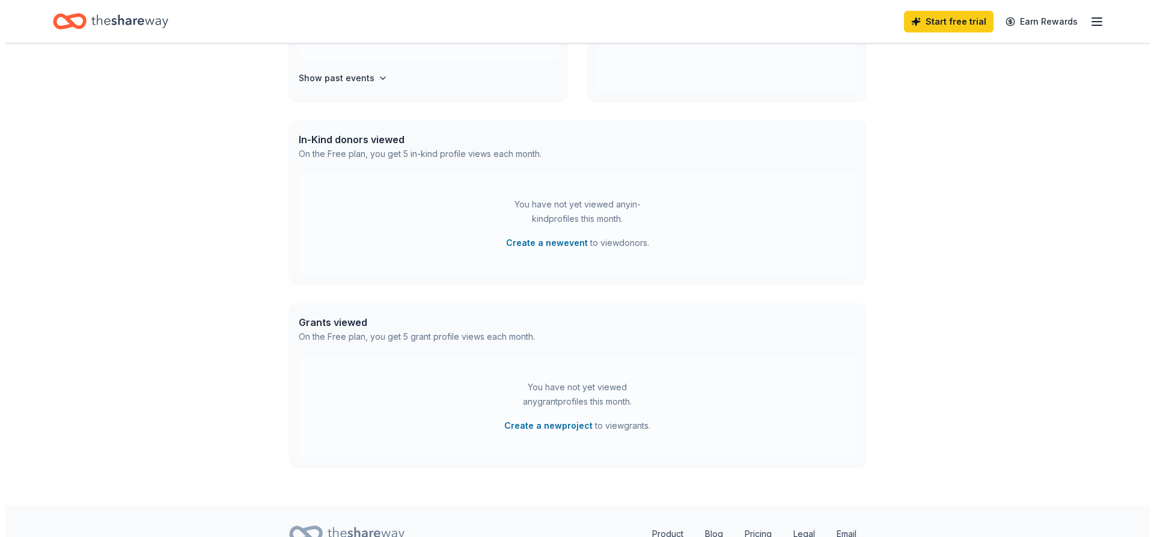
scroll to position [180, 0]
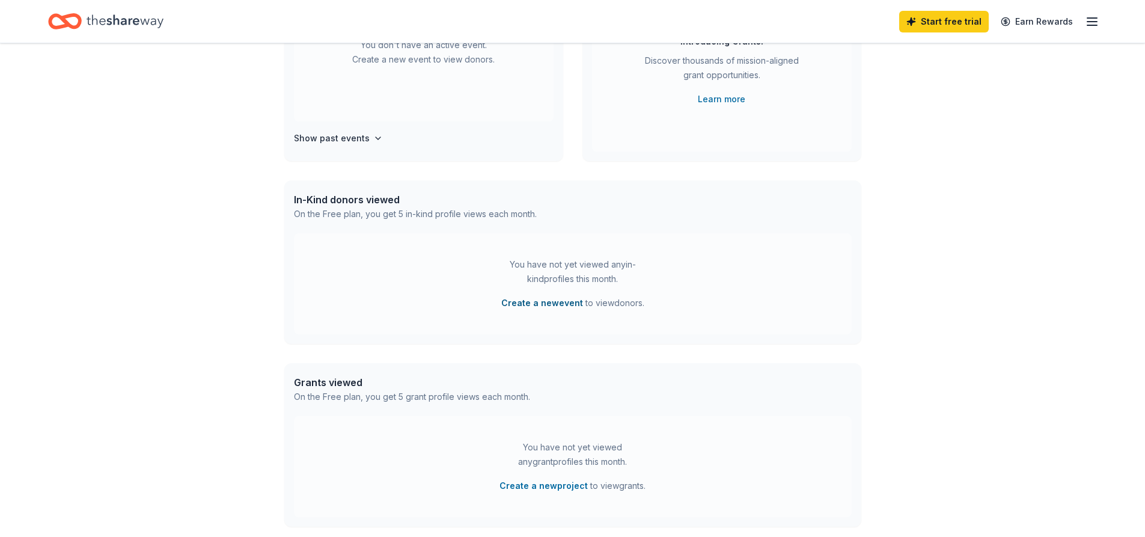
click at [545, 302] on button "Create a new event" at bounding box center [542, 303] width 82 height 14
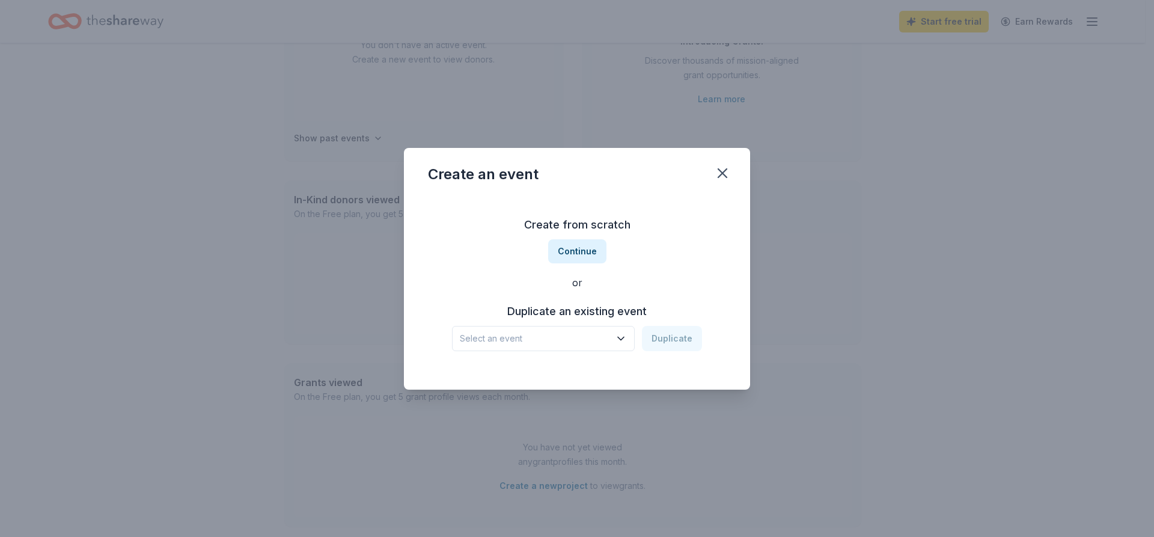
click at [564, 328] on button "Select an event" at bounding box center [543, 338] width 183 height 25
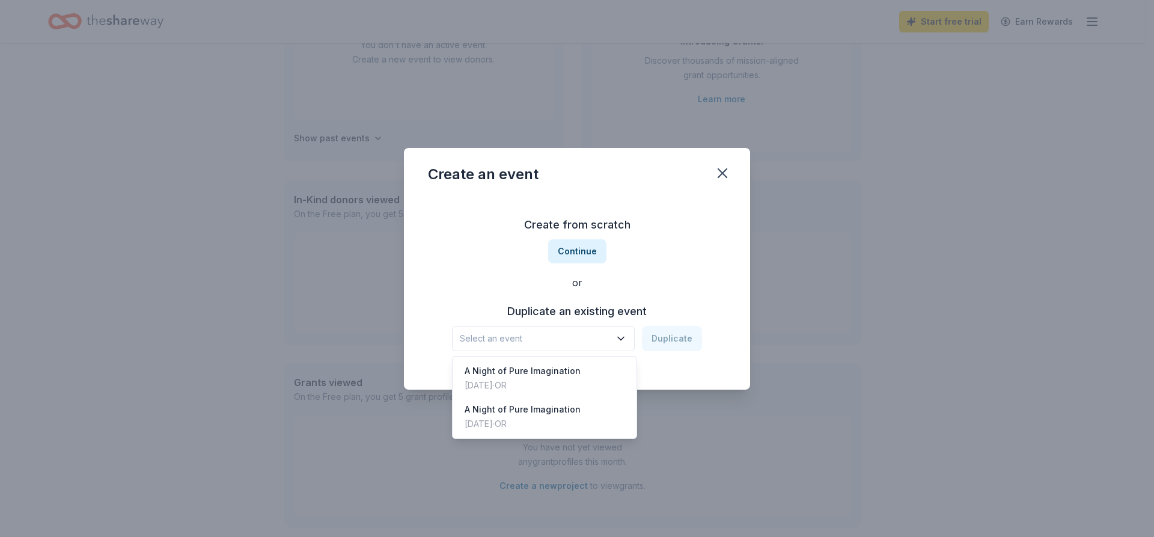
click at [615, 283] on div "Create from scratch Continue or Duplicate an existing event Select an event Dup…" at bounding box center [577, 283] width 298 height 174
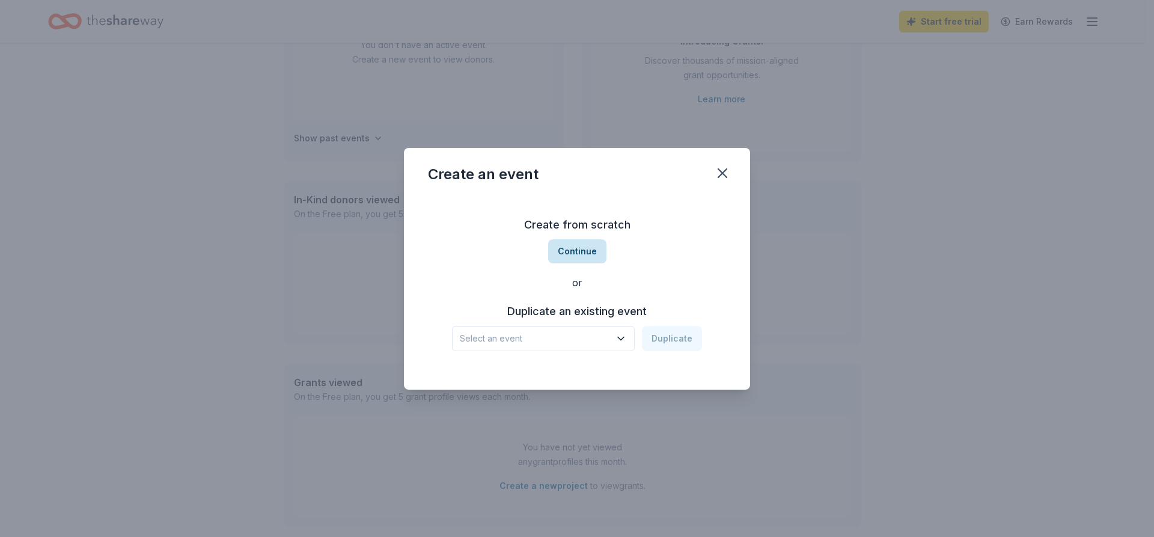
click at [574, 257] on button "Continue" at bounding box center [577, 251] width 58 height 24
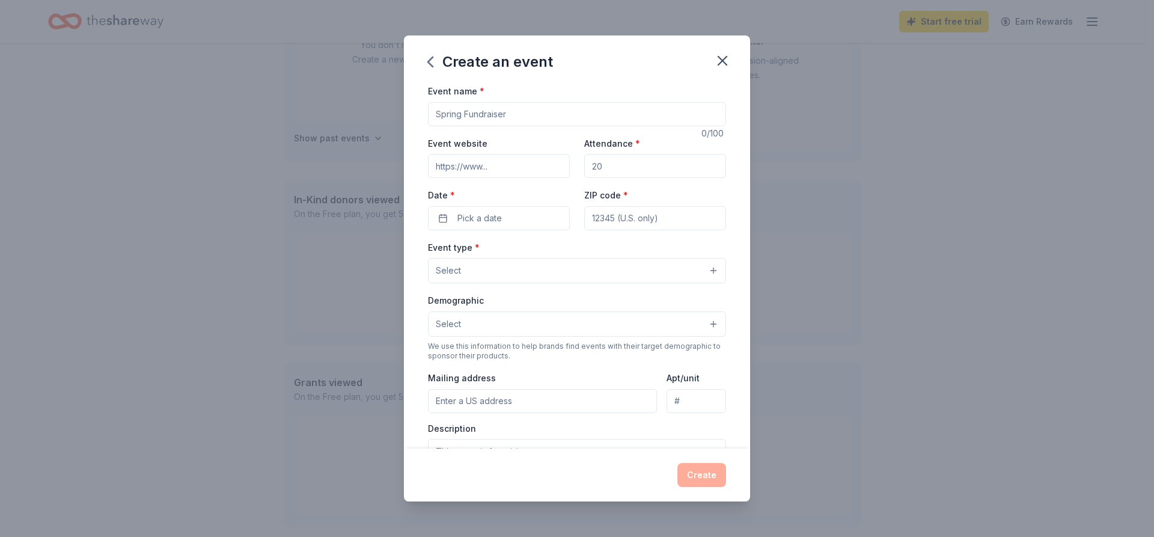
drag, startPoint x: 521, startPoint y: 106, endPoint x: 357, endPoint y: 105, distance: 164.2
click at [357, 105] on div "Create an event Event name * 0 /100 Event website Attendance * Date * Pick a da…" at bounding box center [577, 268] width 1154 height 537
click at [513, 124] on input "Art P" at bounding box center [577, 114] width 298 height 24
click at [464, 164] on input "Event website" at bounding box center [499, 166] width 142 height 24
drag, startPoint x: 489, startPoint y: 112, endPoint x: 341, endPoint y: 102, distance: 148.8
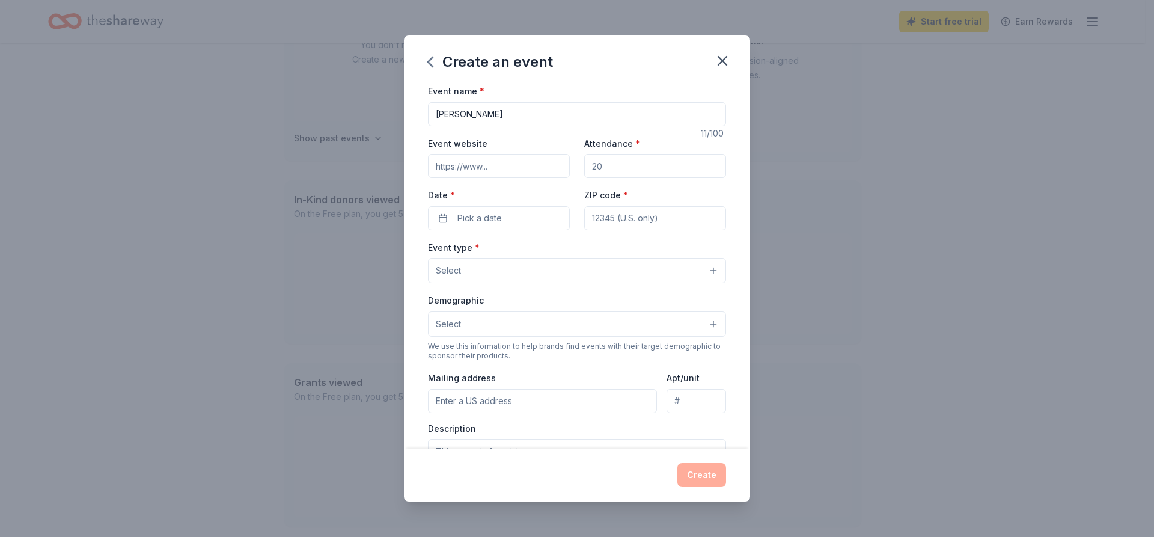
click at [341, 102] on div "Create an event Event name * Art Palooza 11 /100 Event website Attendance * Dat…" at bounding box center [577, 268] width 1154 height 537
type input "A Night of Pure Imagination"
click at [494, 161] on input "Event website" at bounding box center [499, 166] width 142 height 24
paste input "[URL][DOMAIN_NAME]"
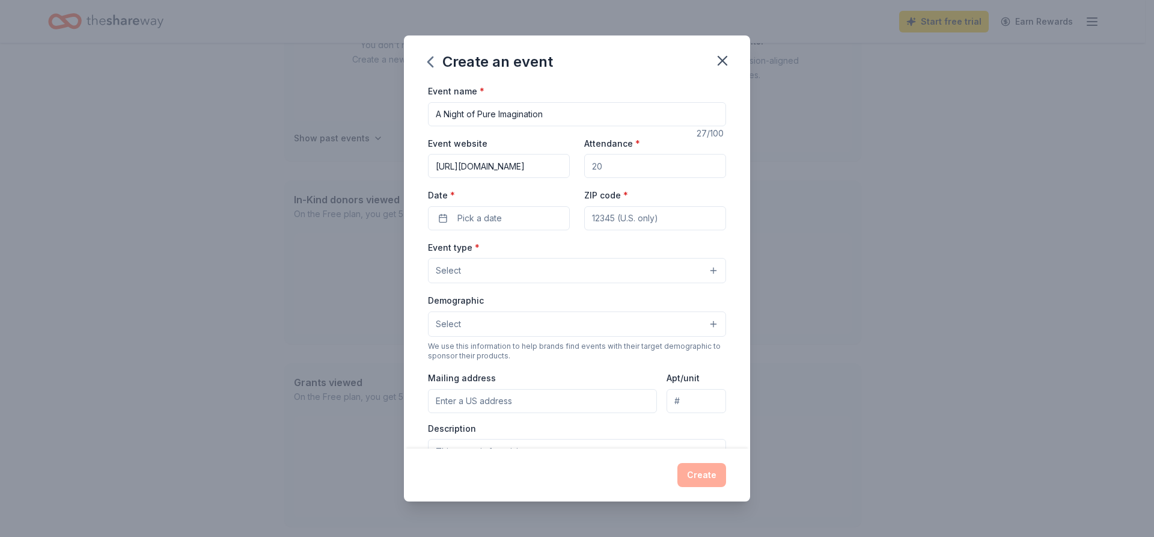
type input "[URL][DOMAIN_NAME]"
drag, startPoint x: 623, startPoint y: 175, endPoint x: 521, endPoint y: 156, distance: 103.4
click at [523, 156] on div "Event website [URL][DOMAIN_NAME] Attendance * Date * Pick a date ZIP code *" at bounding box center [577, 183] width 298 height 94
click at [597, 170] on input "Attendance *" at bounding box center [655, 166] width 142 height 24
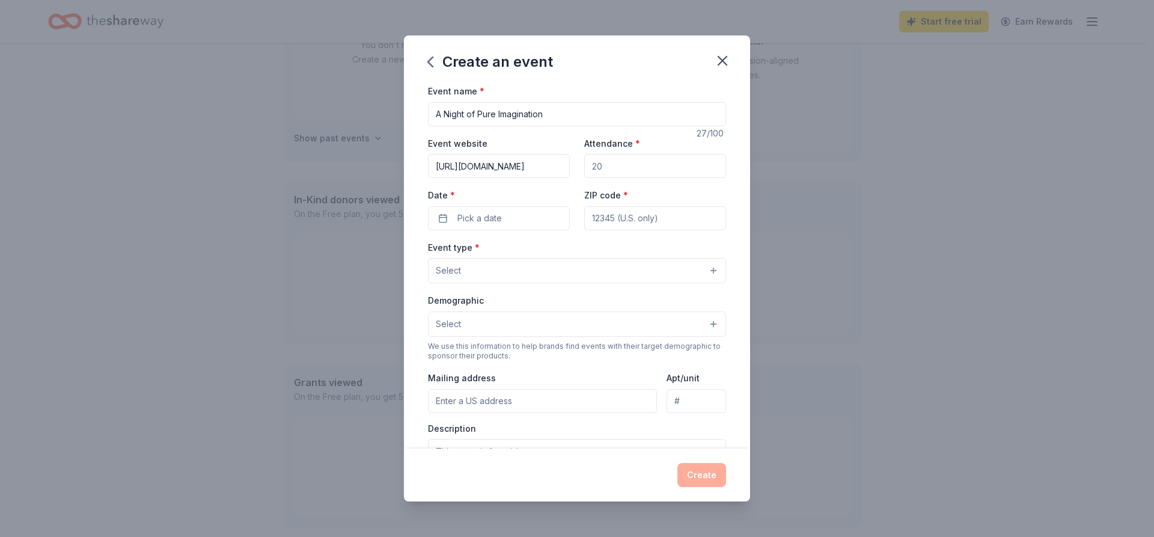
click at [601, 168] on input "Attendance *" at bounding box center [655, 166] width 142 height 24
click at [477, 212] on span "Pick a date" at bounding box center [480, 218] width 44 height 14
click at [562, 257] on button "Go to next month" at bounding box center [561, 250] width 17 height 17
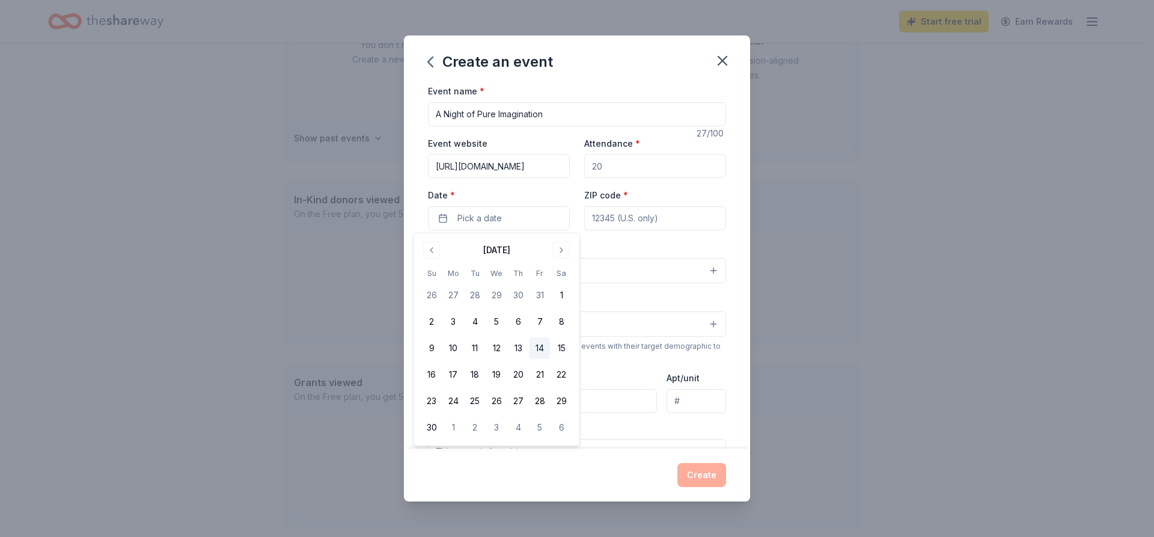
click at [541, 349] on button "14" at bounding box center [540, 348] width 22 height 22
click at [646, 235] on div "Event name * A Night of Pure Imagination 27 /100 Event website [URL][DOMAIN_NAM…" at bounding box center [577, 362] width 298 height 556
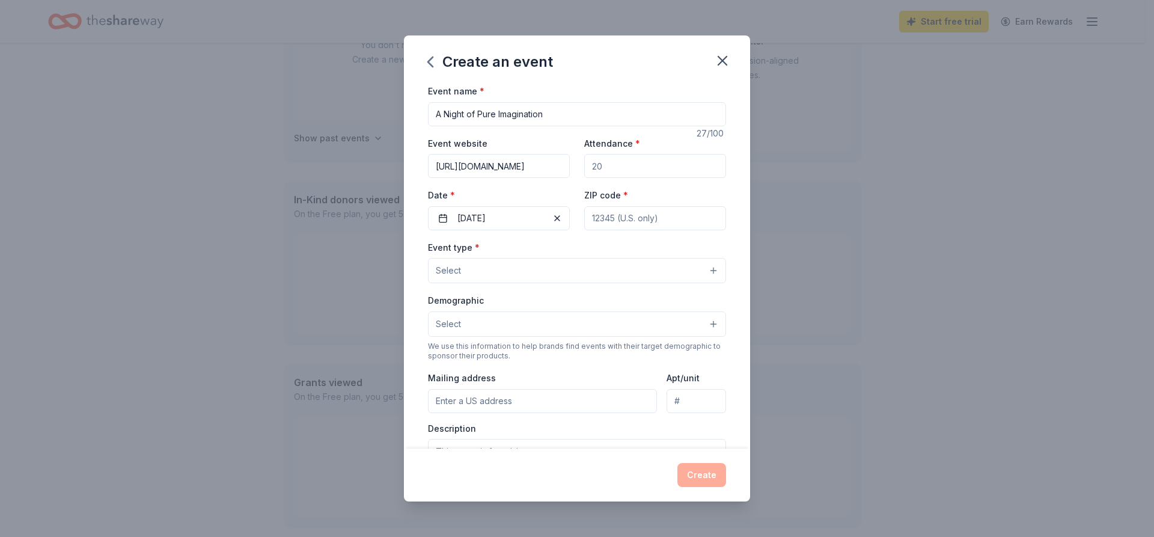
click at [642, 220] on input "ZIP code *" at bounding box center [655, 218] width 142 height 24
type input "3"
type input "97008"
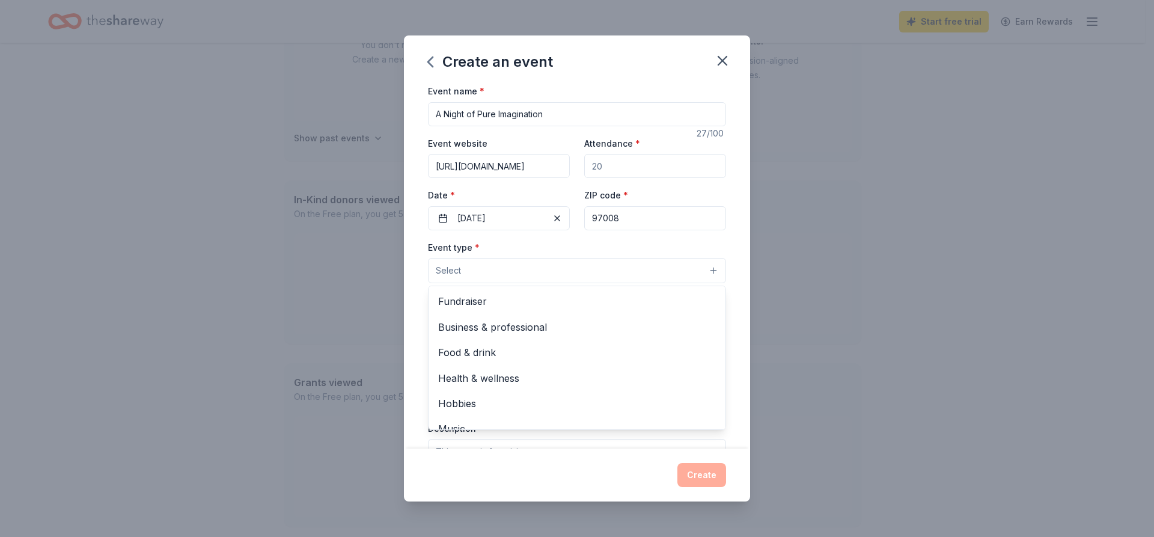
click at [536, 262] on button "Select" at bounding box center [577, 270] width 298 height 25
click at [523, 300] on span "Fundraiser" at bounding box center [577, 301] width 278 height 16
click at [624, 240] on div "Event type * Fundraiser Business & professional Food & drink Health & wellness …" at bounding box center [577, 262] width 298 height 45
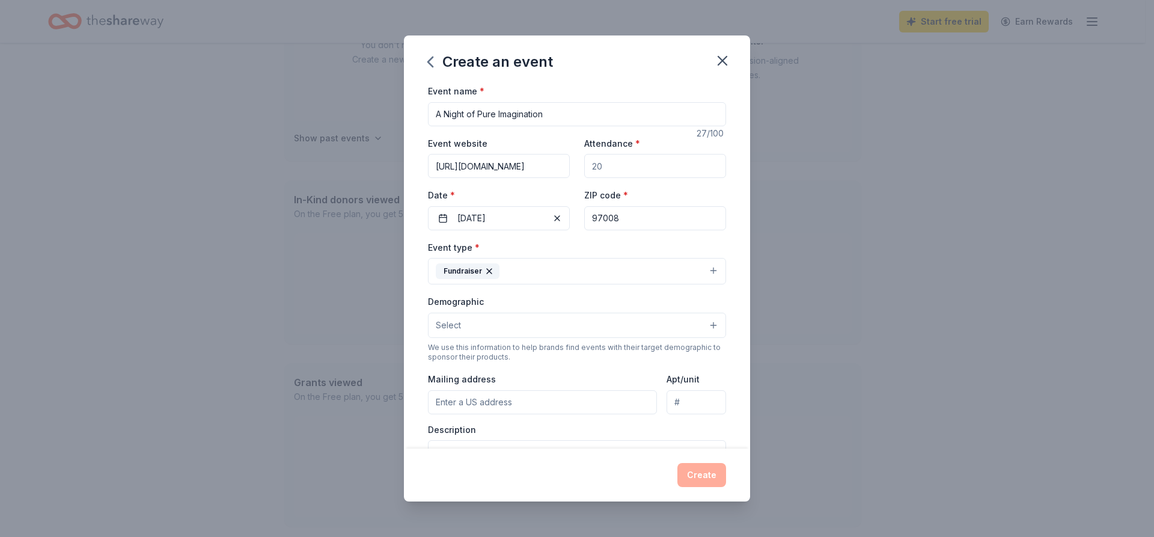
click at [599, 265] on button "Fundraiser" at bounding box center [577, 271] width 298 height 26
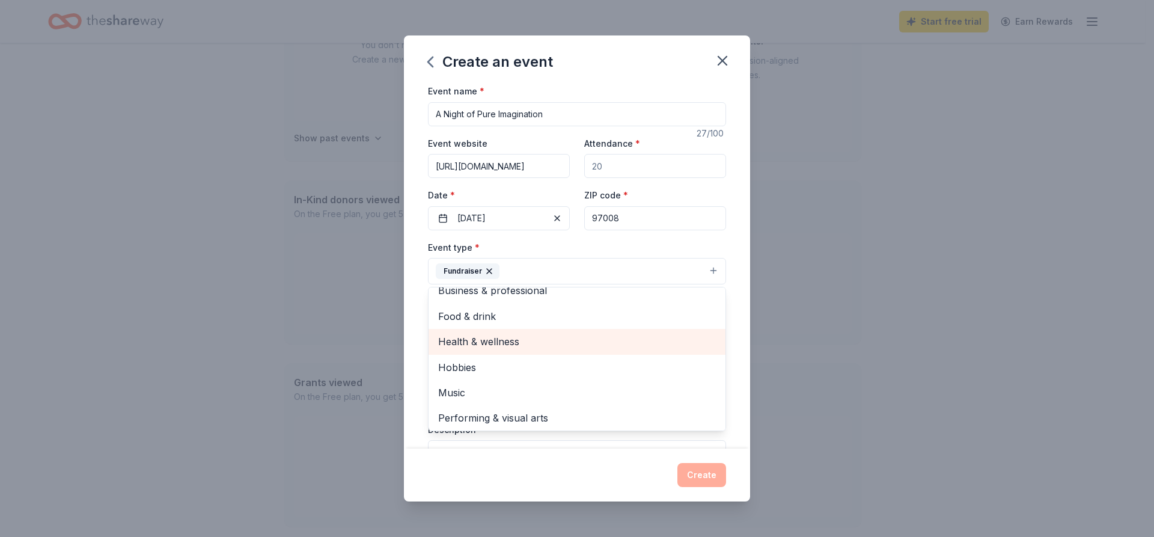
scroll to position [14, 0]
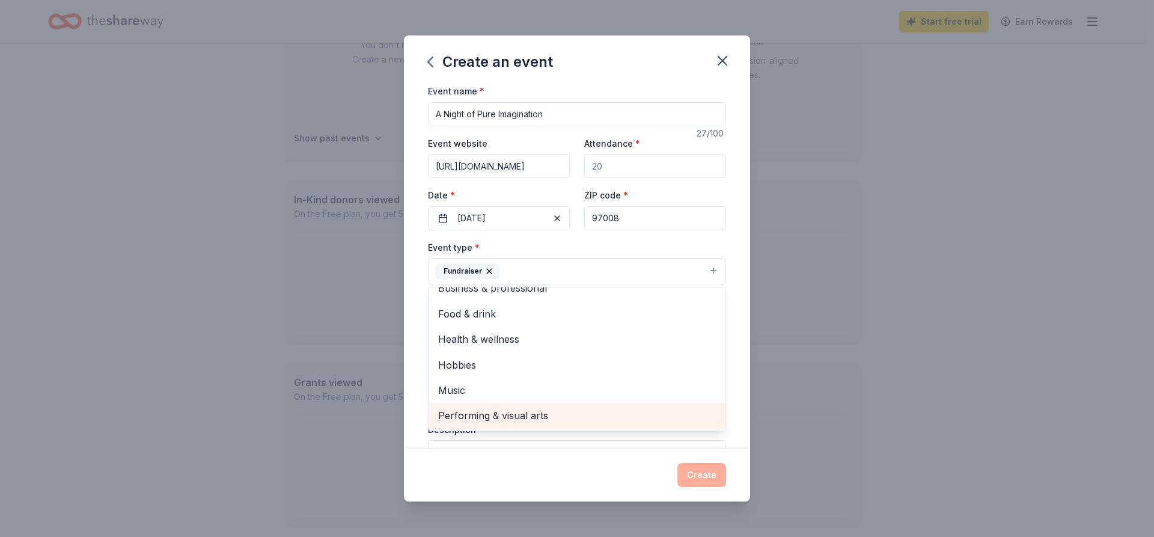
click at [573, 412] on span "Performing & visual arts" at bounding box center [577, 416] width 278 height 16
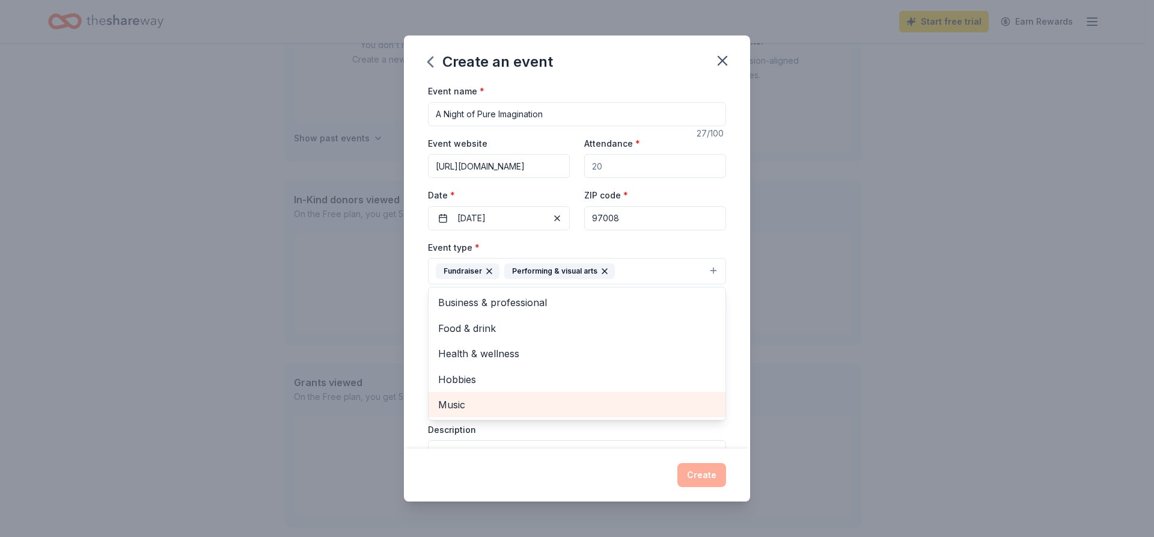
scroll to position [0, 0]
click at [672, 245] on div "Event type * Fundraiser Performing & visual arts Business & professional Food &…" at bounding box center [577, 262] width 298 height 45
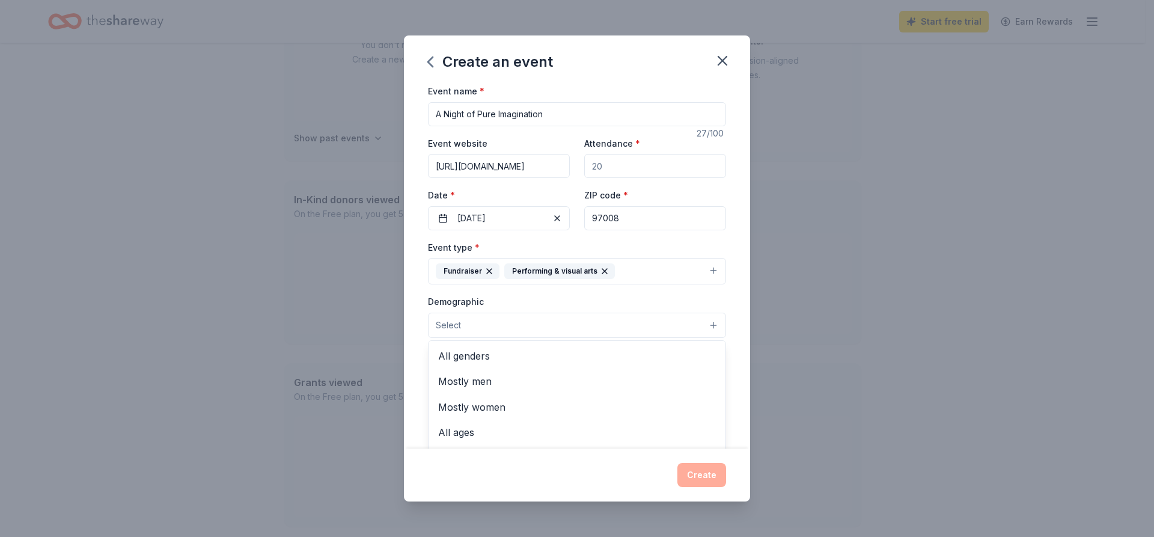
click at [580, 319] on button "Select" at bounding box center [577, 325] width 298 height 25
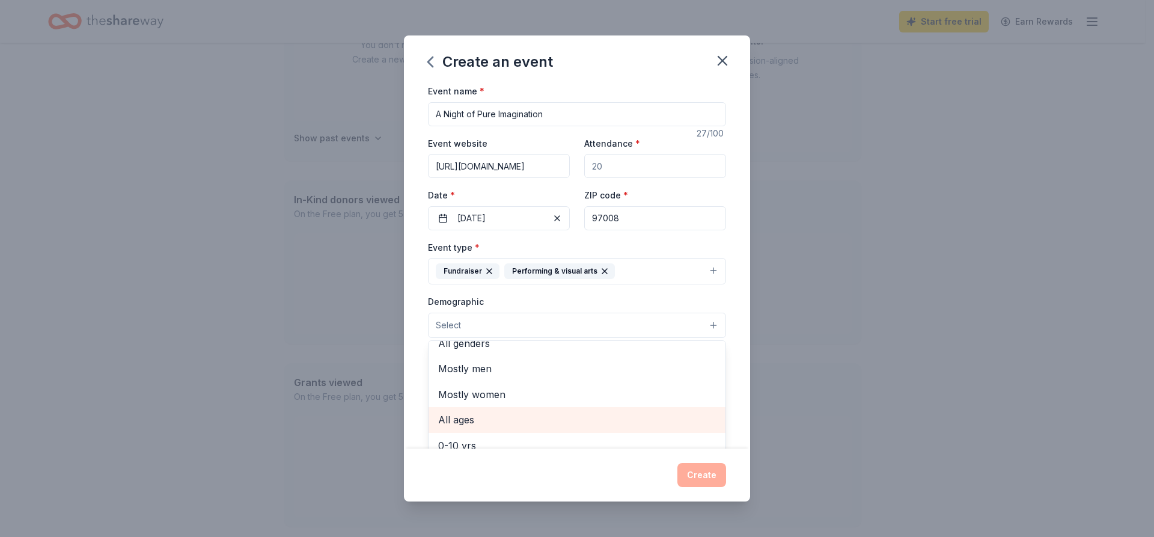
click at [507, 411] on div "All ages" at bounding box center [577, 419] width 297 height 25
click at [609, 299] on div "Demographic All ages All genders Mostly men Mostly women 0-10 yrs 10-20 yrs 20-…" at bounding box center [577, 316] width 298 height 45
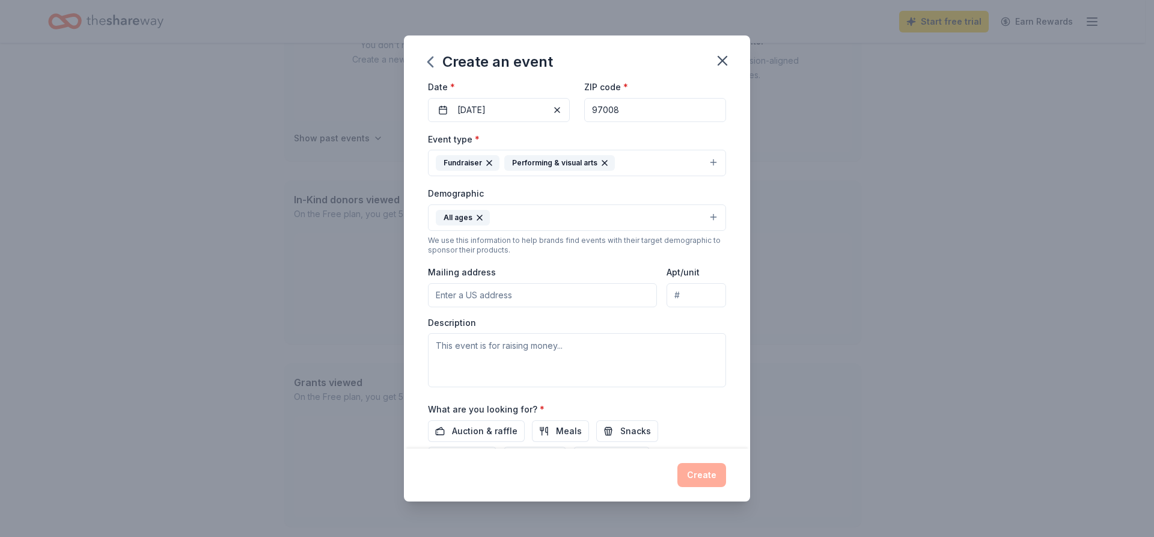
scroll to position [120, 0]
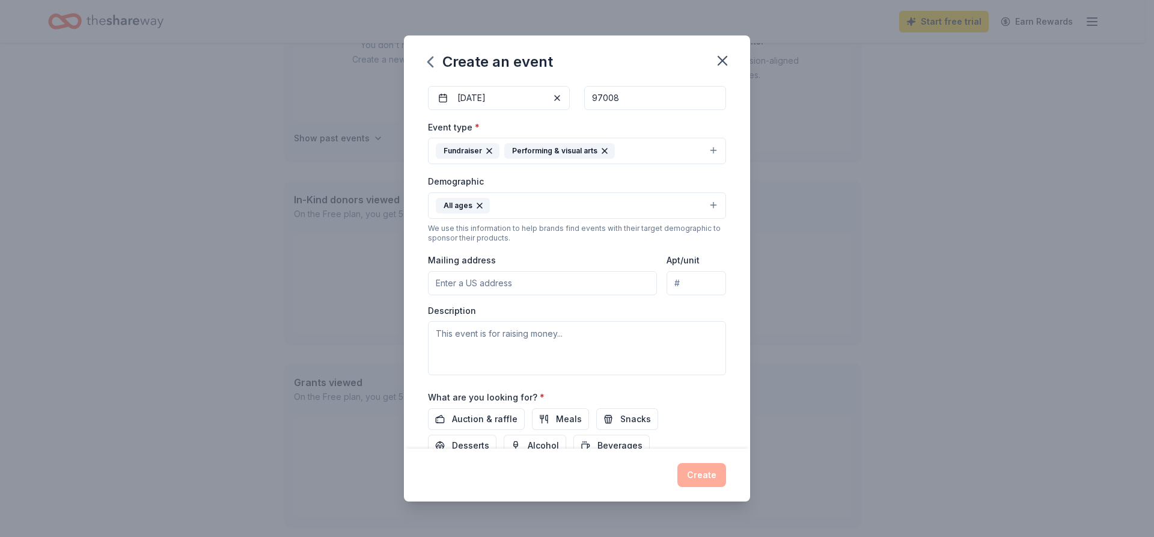
click at [581, 288] on input "Mailing address" at bounding box center [542, 283] width 229 height 24
paste input "[STREET_ADDRESS]"
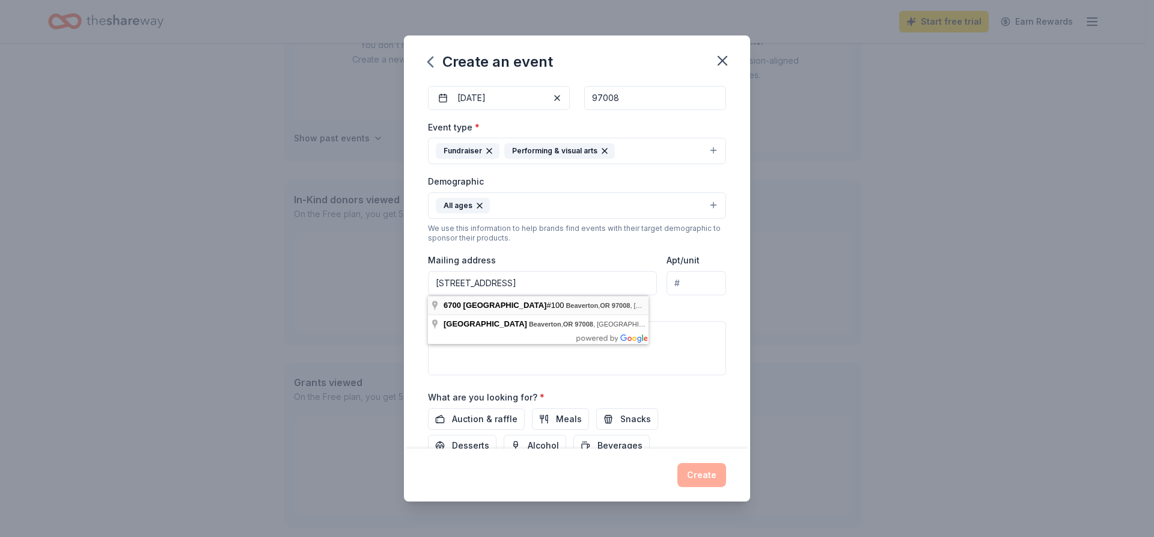
type input "[STREET_ADDRESS]"
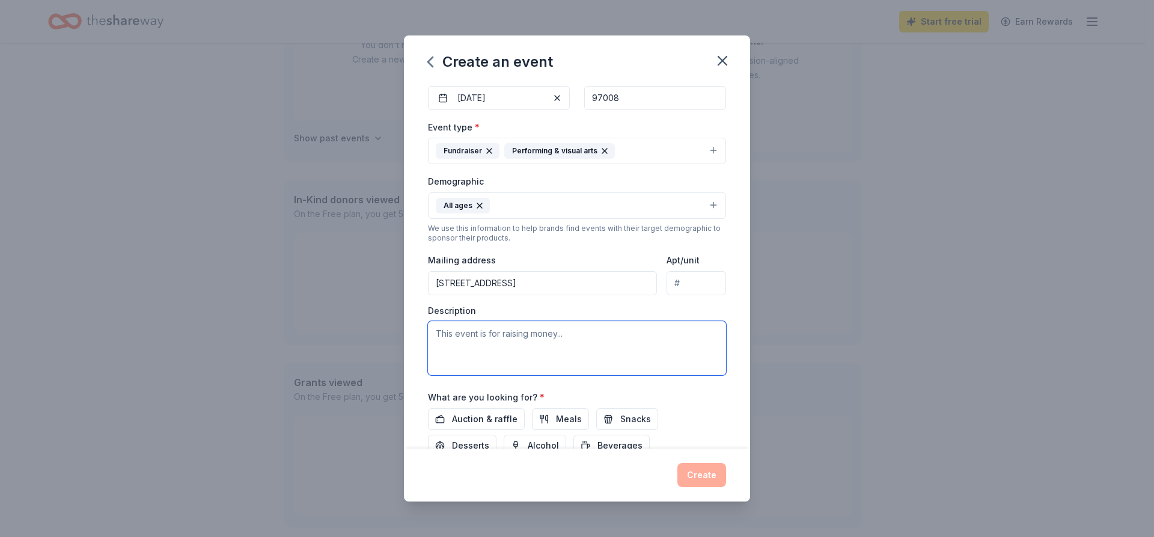
click at [604, 349] on textarea at bounding box center [577, 348] width 298 height 54
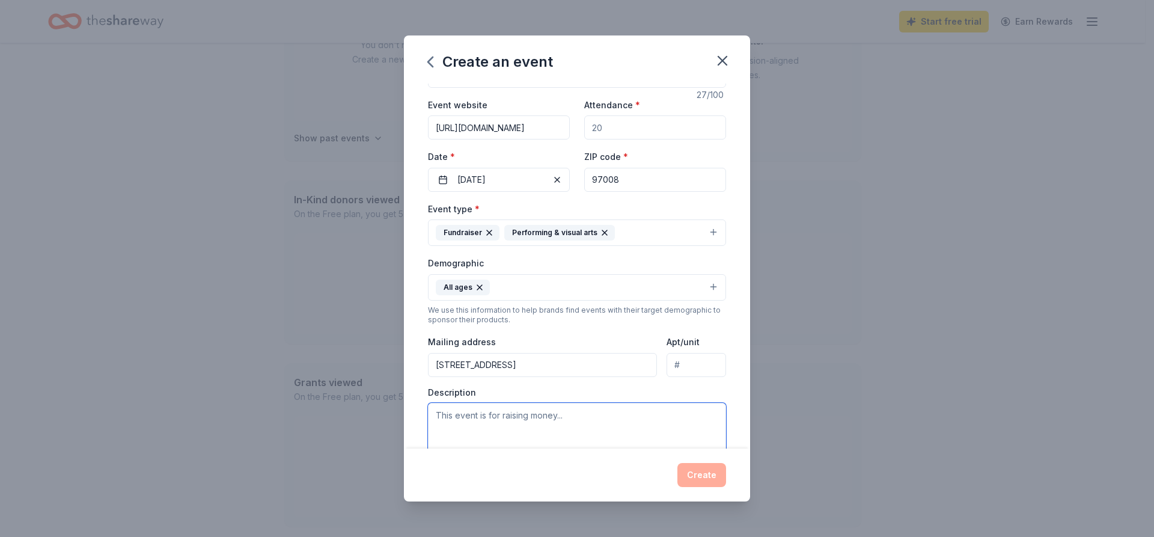
scroll to position [0, 0]
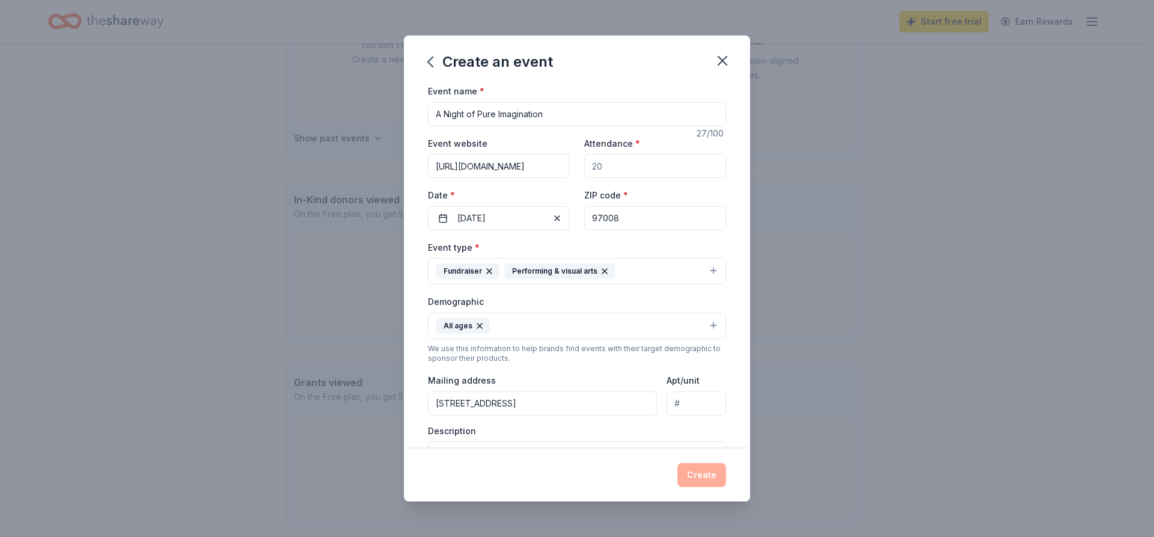
click at [604, 166] on input "Attendance *" at bounding box center [655, 166] width 142 height 24
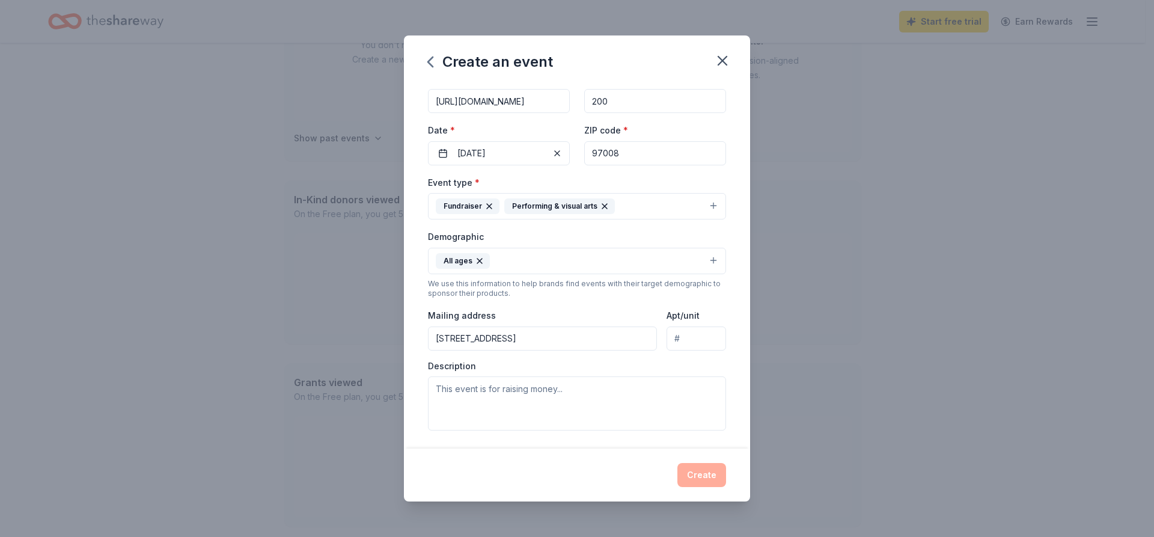
scroll to position [212, 0]
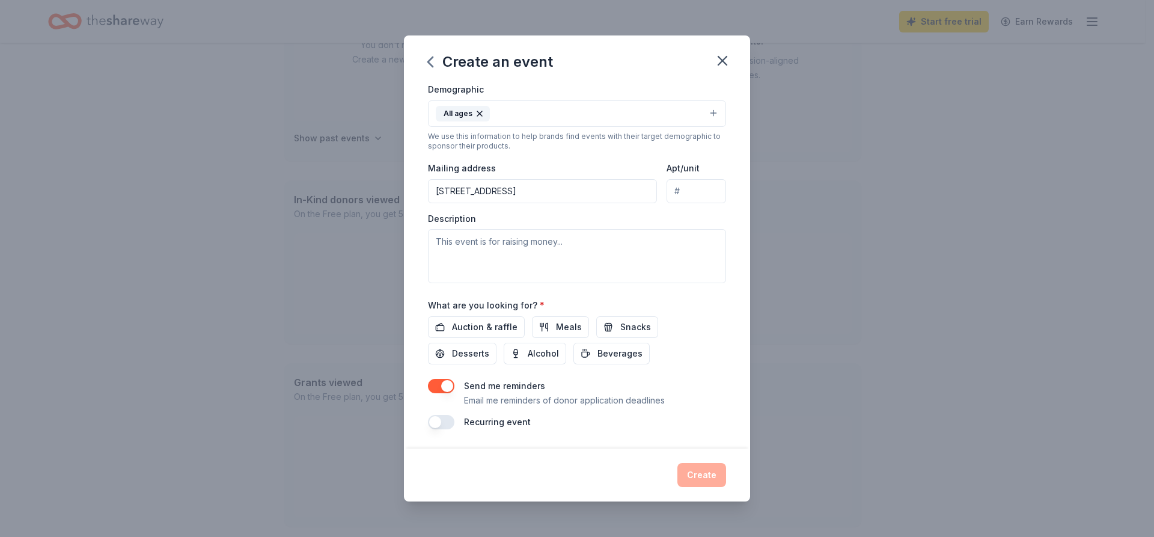
type input "200"
click at [544, 245] on textarea at bounding box center [577, 256] width 298 height 54
paste textarea "[PERSON_NAME] celebrates the work of 15 remarkable artists living with disabili…"
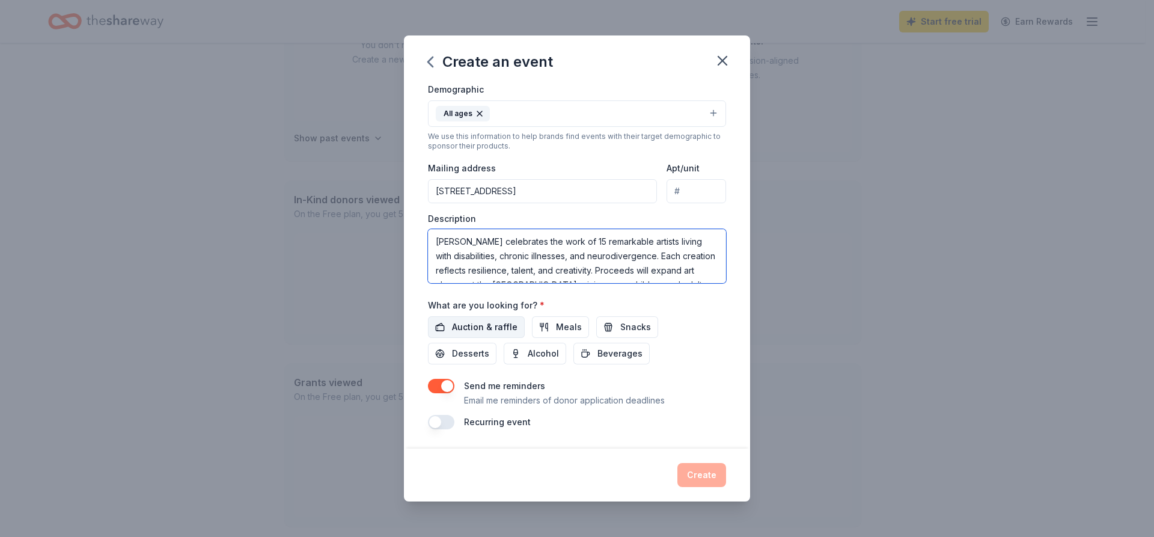
type textarea "[PERSON_NAME] celebrates the work of 15 remarkable artists living with disabili…"
click at [489, 328] on span "Auction & raffle" at bounding box center [485, 327] width 66 height 14
